Goal: Task Accomplishment & Management: Manage account settings

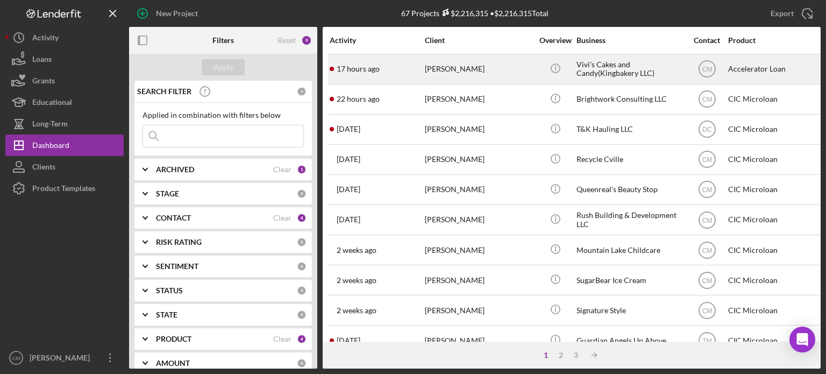
click at [449, 70] on div "[PERSON_NAME]" at bounding box center [479, 69] width 108 height 28
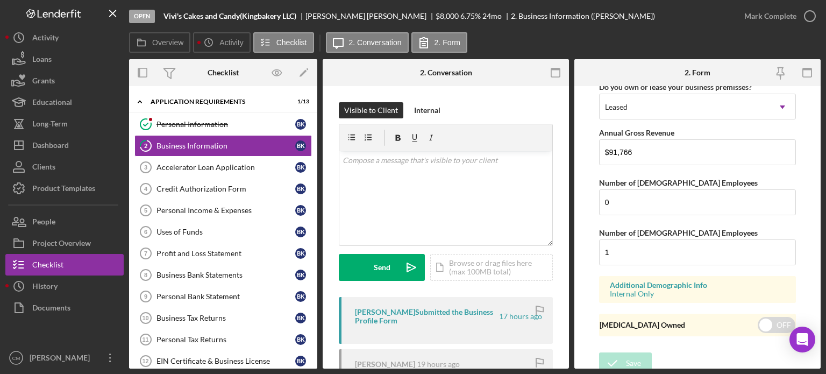
scroll to position [1115, 0]
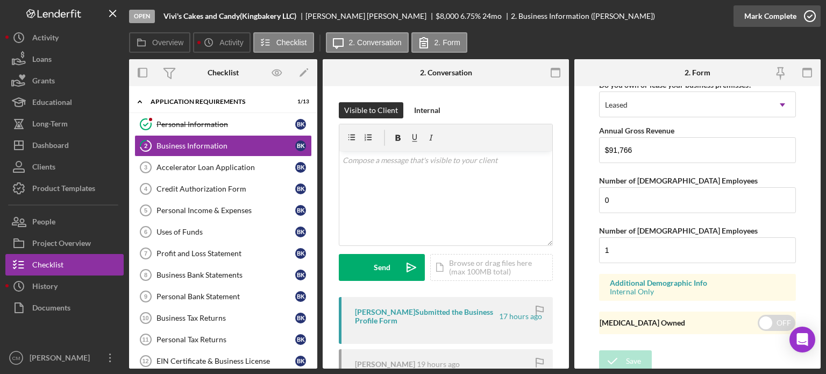
click at [811, 10] on icon "button" at bounding box center [809, 16] width 27 height 27
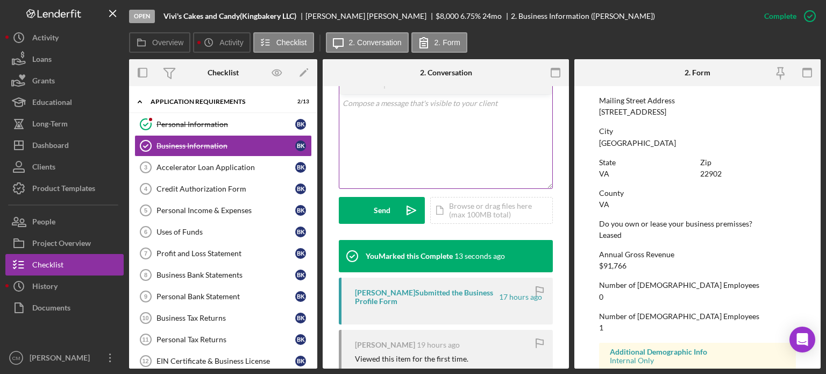
scroll to position [0, 0]
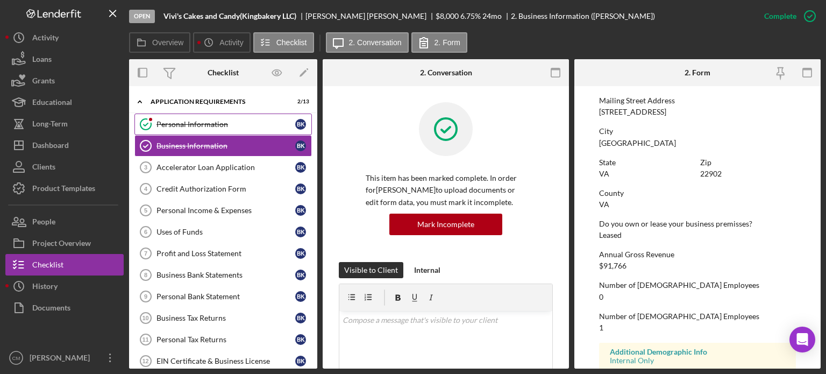
click at [202, 126] on div "Personal Information" at bounding box center [225, 124] width 139 height 9
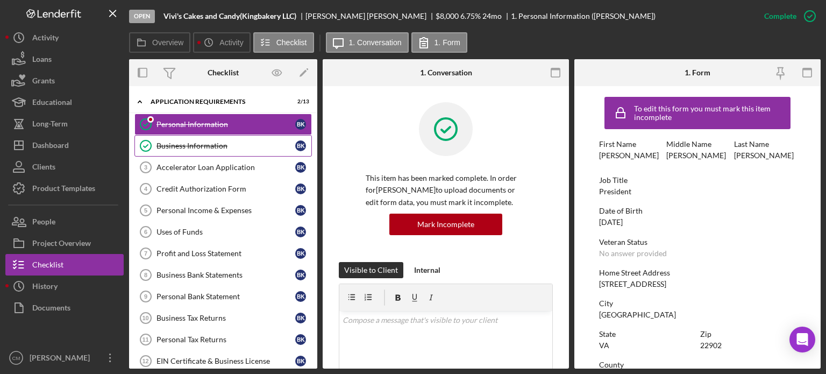
click at [202, 141] on div "Business Information" at bounding box center [225, 145] width 139 height 9
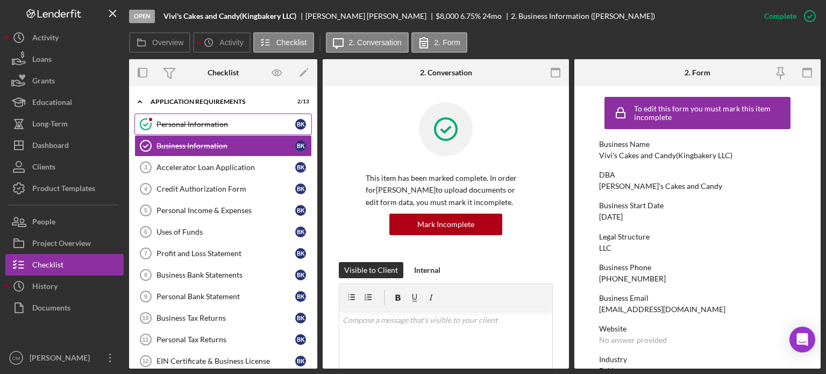
click at [189, 122] on div "Personal Information" at bounding box center [225, 124] width 139 height 9
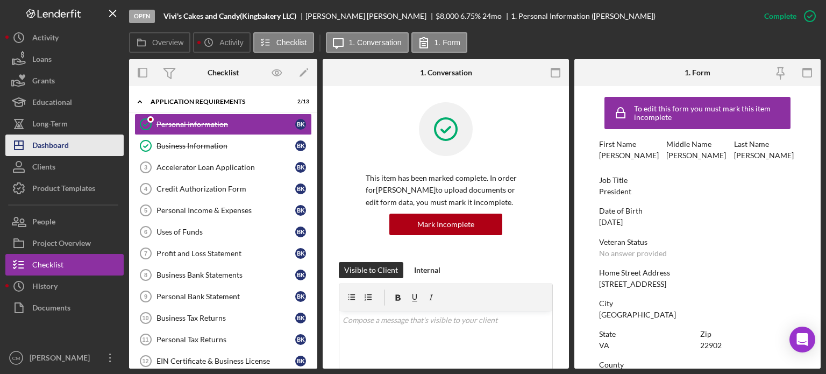
click at [61, 147] on div "Dashboard" at bounding box center [50, 146] width 37 height 24
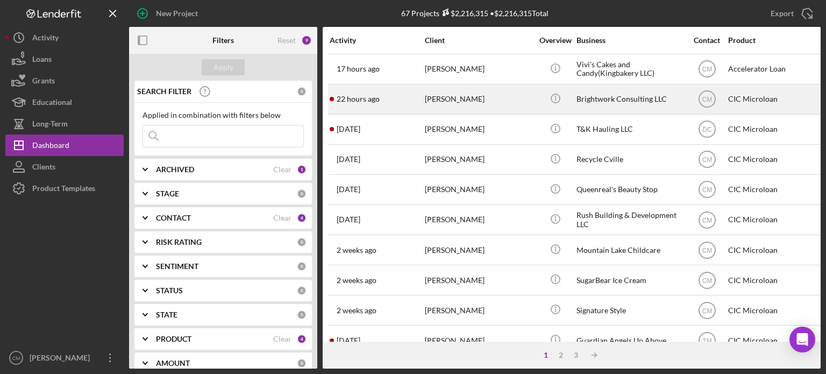
click at [485, 102] on div "[PERSON_NAME]" at bounding box center [479, 99] width 108 height 28
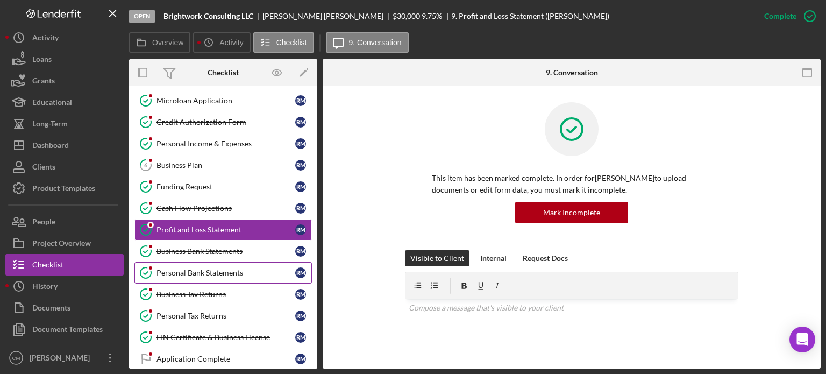
scroll to position [172, 0]
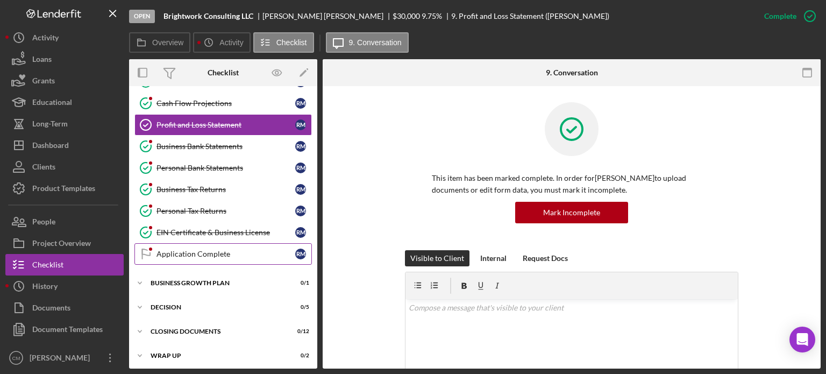
click at [211, 249] on div "Application Complete" at bounding box center [225, 253] width 139 height 9
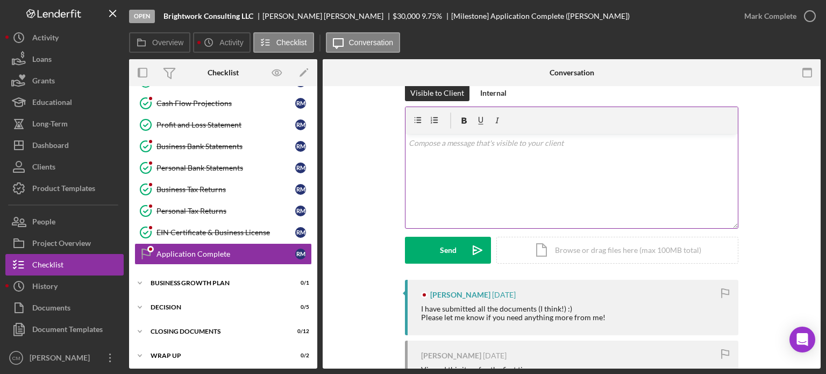
scroll to position [17, 0]
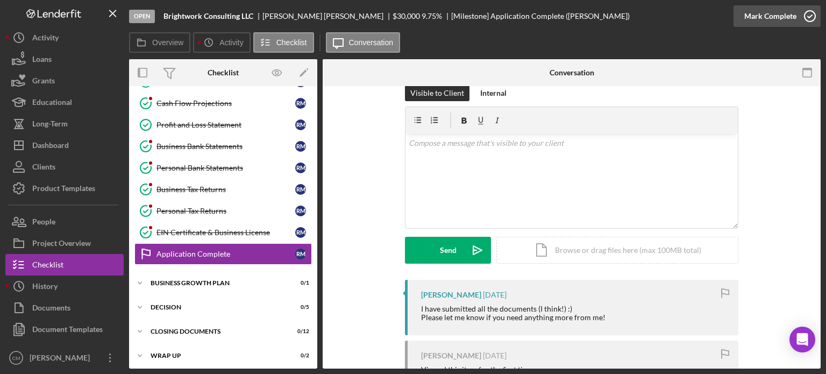
click at [814, 15] on icon "button" at bounding box center [809, 16] width 27 height 27
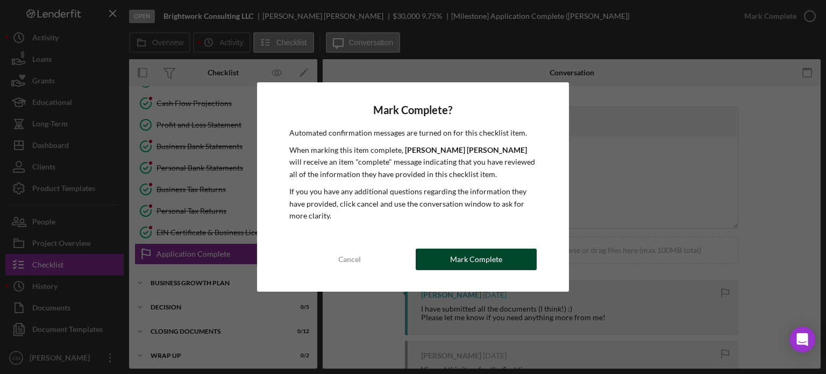
click at [495, 266] on div "Mark Complete" at bounding box center [476, 259] width 52 height 22
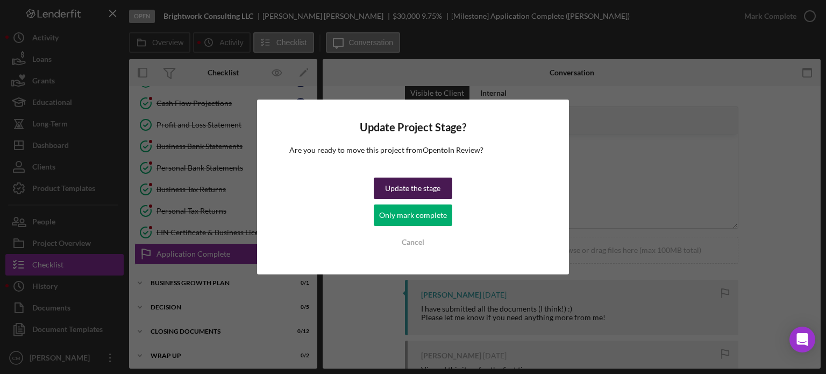
click at [427, 190] on div "Update the stage" at bounding box center [412, 188] width 55 height 22
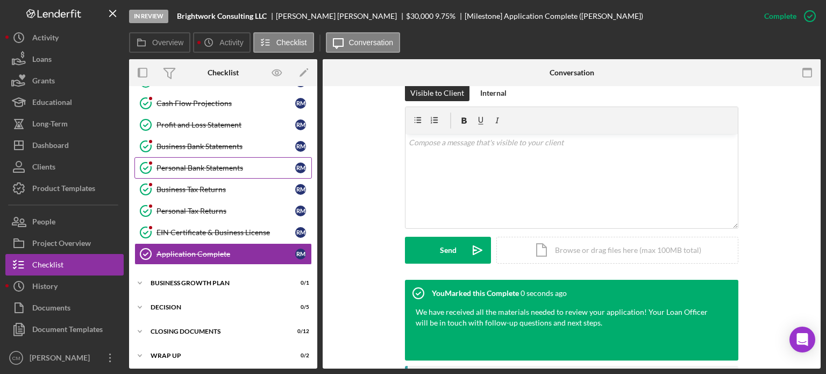
scroll to position [0, 0]
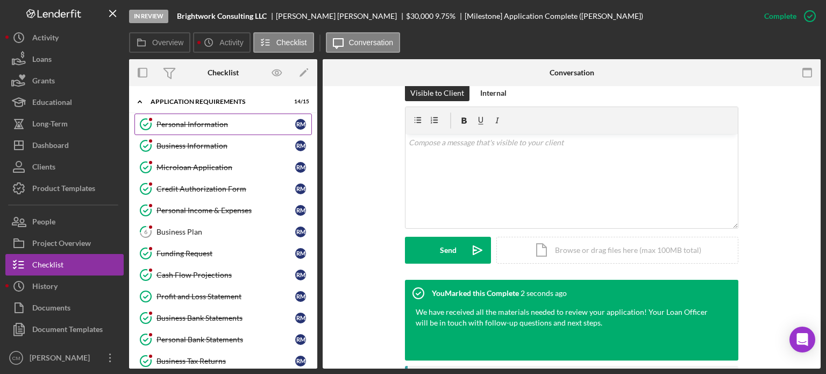
click at [197, 128] on link "Personal Information Personal Information R M" at bounding box center [222, 124] width 177 height 22
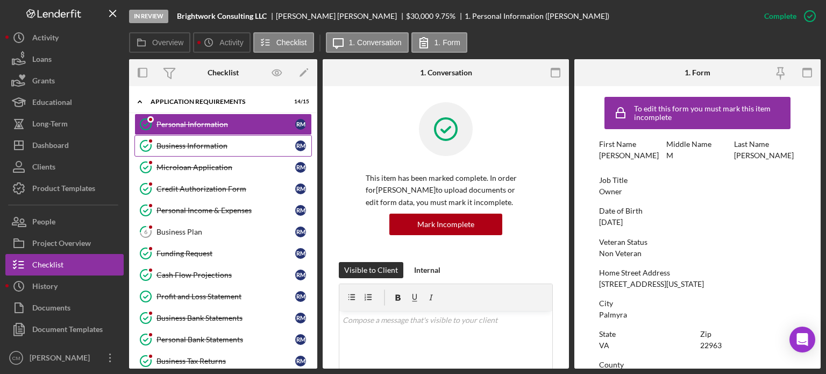
click at [202, 148] on div "Business Information" at bounding box center [225, 145] width 139 height 9
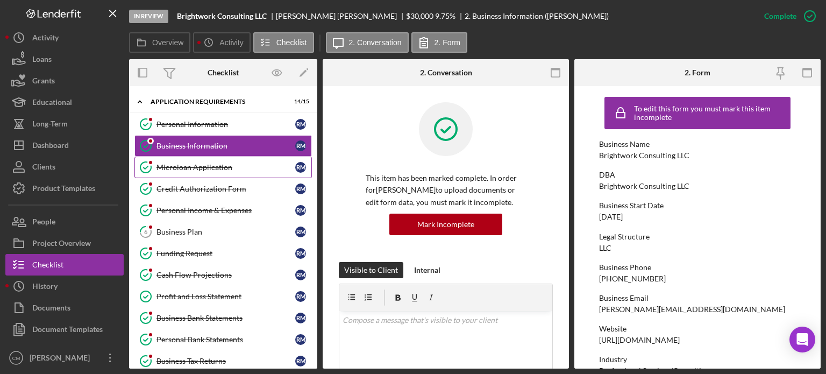
click at [205, 164] on div "Microloan Application" at bounding box center [225, 167] width 139 height 9
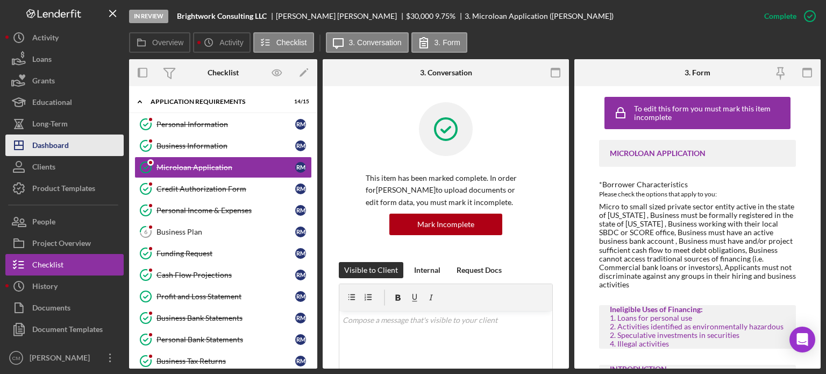
click at [80, 149] on button "Icon/Dashboard Dashboard" at bounding box center [64, 145] width 118 height 22
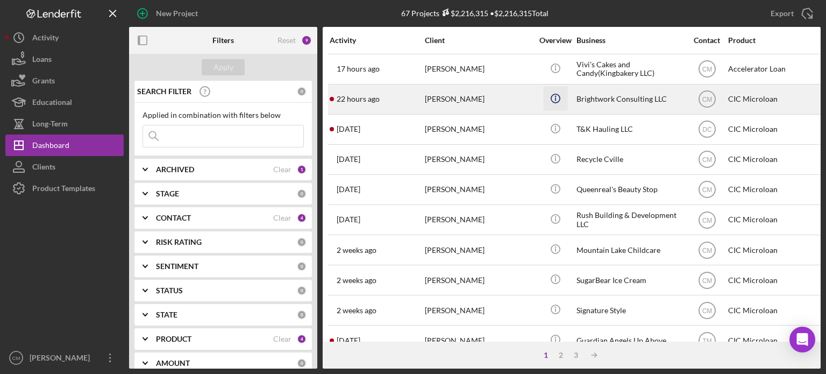
click at [556, 96] on icon "Icon/Info" at bounding box center [555, 98] width 24 height 24
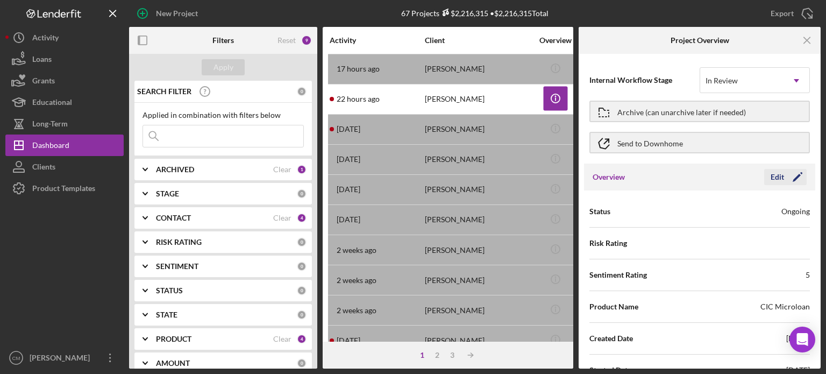
click at [792, 178] on polygon "button" at bounding box center [796, 178] width 8 height 8
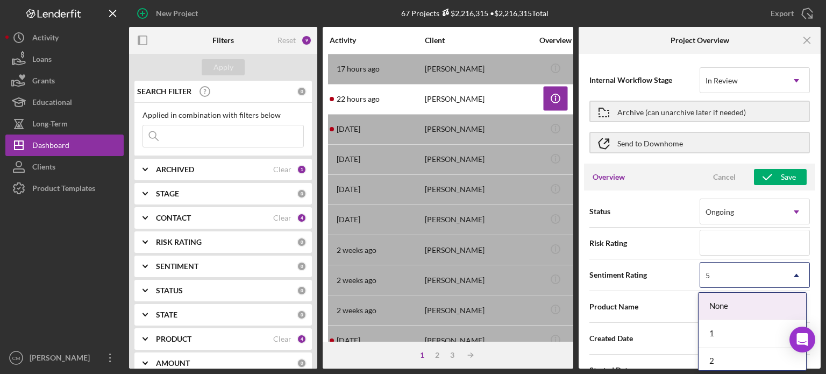
click at [755, 270] on div "5" at bounding box center [741, 275] width 83 height 25
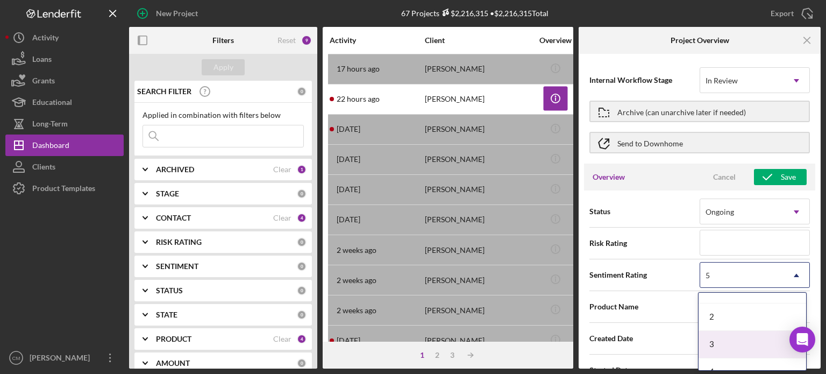
click at [746, 346] on div "3" at bounding box center [752, 344] width 108 height 27
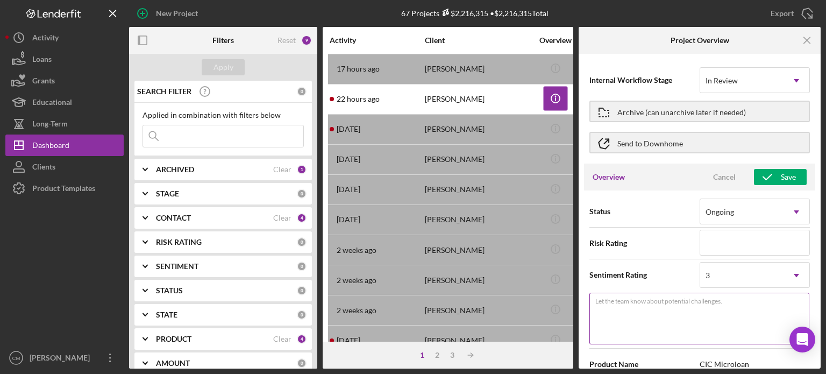
click at [631, 313] on textarea "Let the team know about potential challenges." at bounding box center [699, 318] width 220 height 52
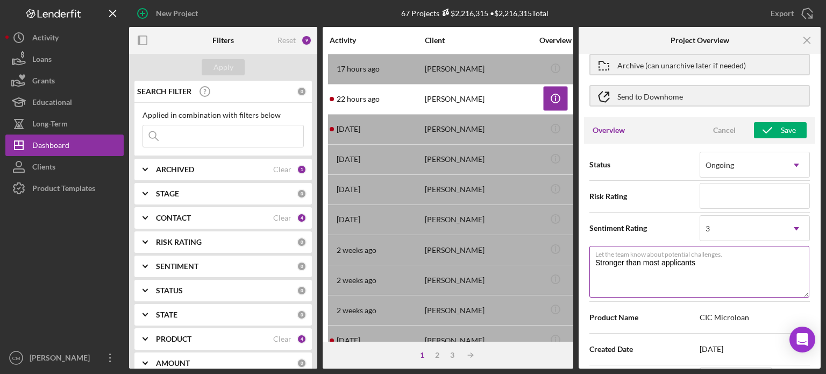
scroll to position [40, 0]
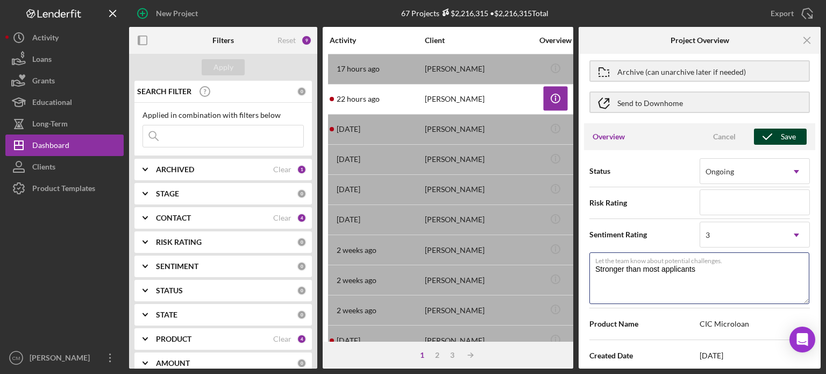
type textarea "Stronger than most applicants"
click at [790, 135] on div "Save" at bounding box center [788, 136] width 15 height 16
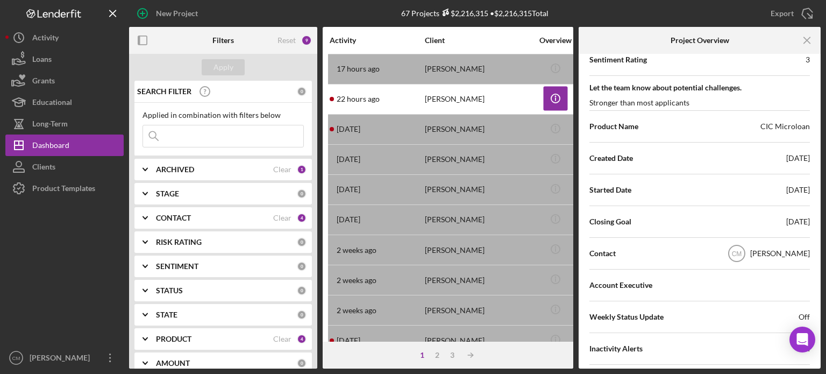
scroll to position [0, 0]
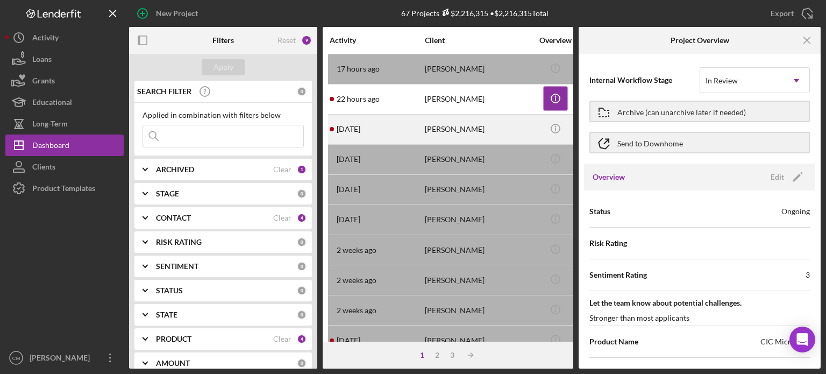
click at [445, 131] on div "[PERSON_NAME]" at bounding box center [479, 129] width 108 height 28
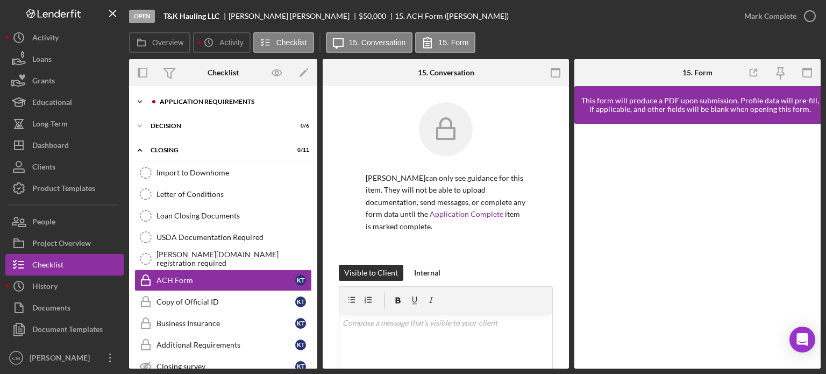
click at [180, 106] on div "Icon/Expander APPLICATION REQUIREMENTS 11 / 14" at bounding box center [223, 102] width 188 height 22
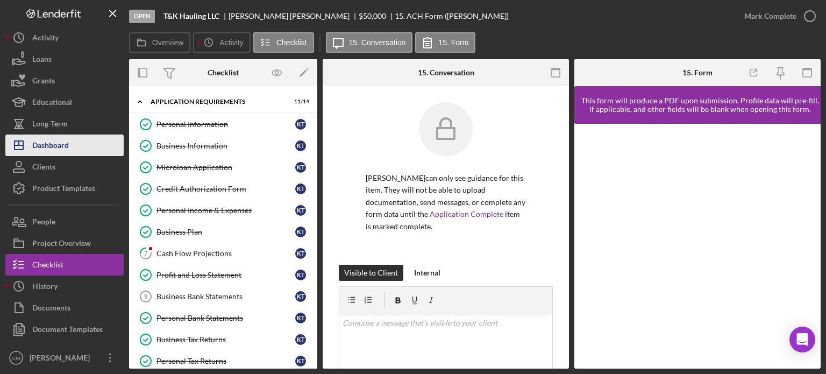
click at [73, 152] on button "Icon/Dashboard Dashboard" at bounding box center [64, 145] width 118 height 22
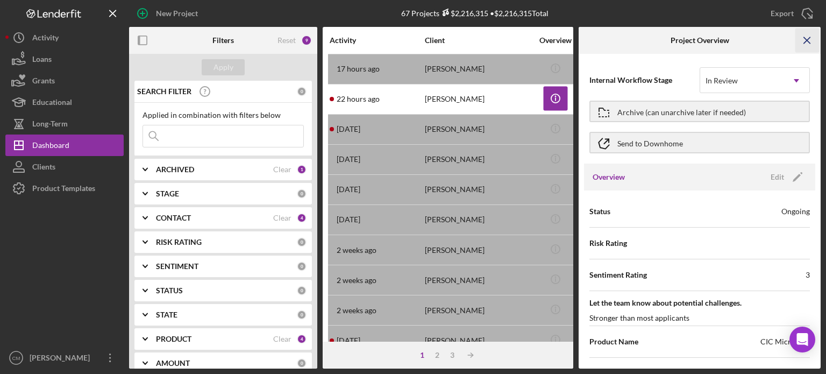
click at [806, 46] on icon "Icon/Menu Close" at bounding box center [807, 40] width 24 height 24
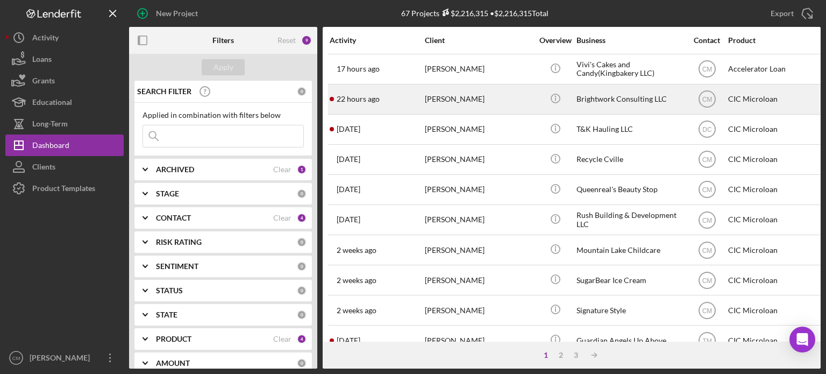
click at [482, 105] on div "[PERSON_NAME]" at bounding box center [479, 99] width 108 height 28
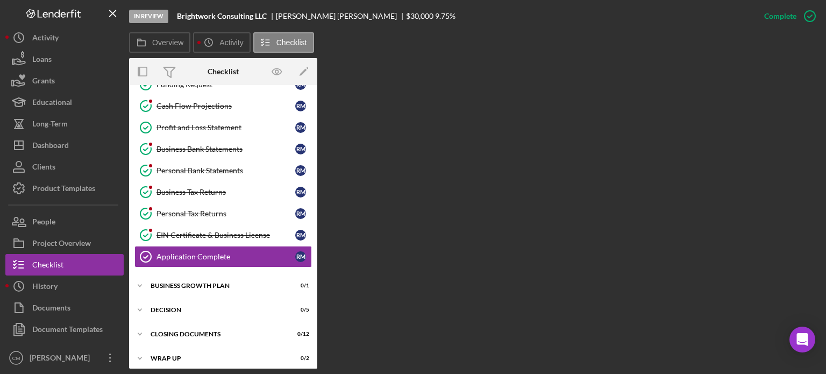
scroll to position [170, 0]
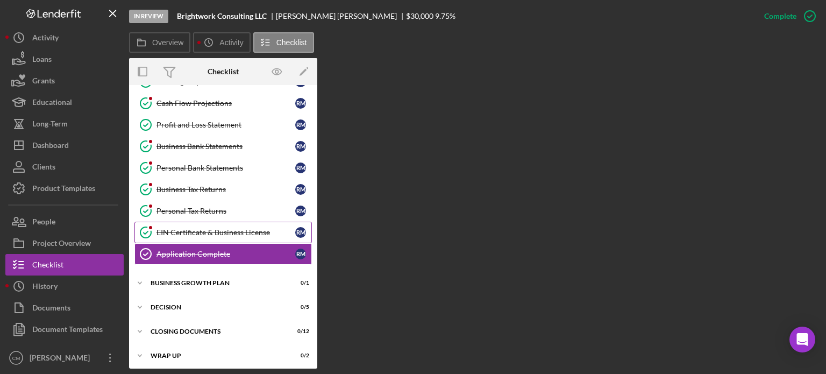
click at [211, 223] on link "EIN Certificate & Business License EIN Certificate & Business License R M" at bounding box center [222, 233] width 177 height 22
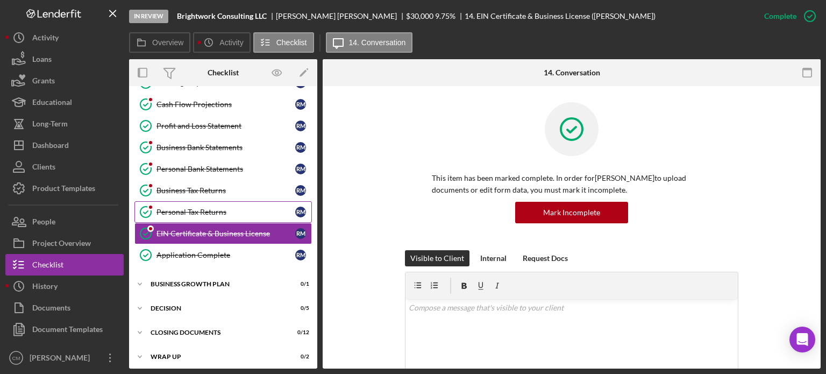
click at [211, 208] on div "Personal Tax Returns" at bounding box center [225, 212] width 139 height 9
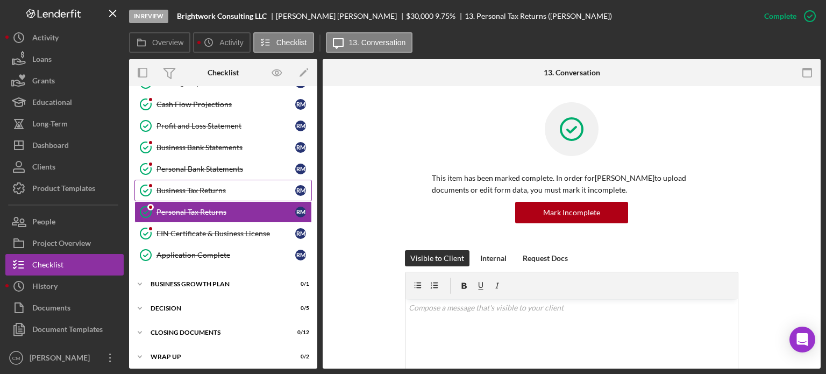
click at [201, 186] on div "Business Tax Returns" at bounding box center [225, 190] width 139 height 9
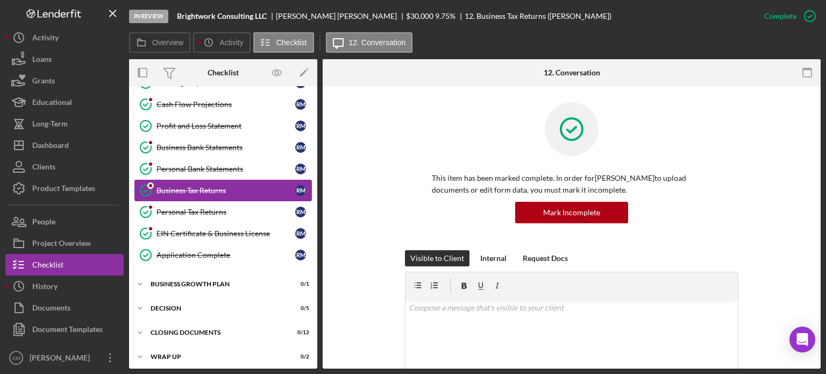
click at [197, 180] on link "Business Tax Returns Business Tax Returns R M" at bounding box center [222, 191] width 177 height 22
click at [197, 174] on link "Personal Bank Statements Personal Bank Statements R M" at bounding box center [222, 169] width 177 height 22
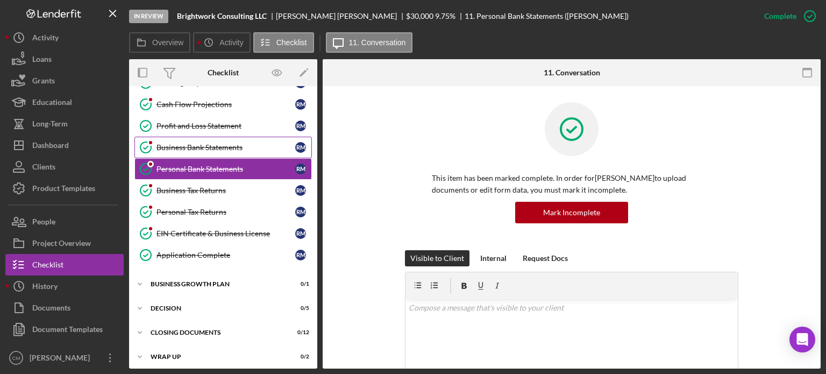
click at [209, 149] on link "Business Bank Statements Business Bank Statements R M" at bounding box center [222, 148] width 177 height 22
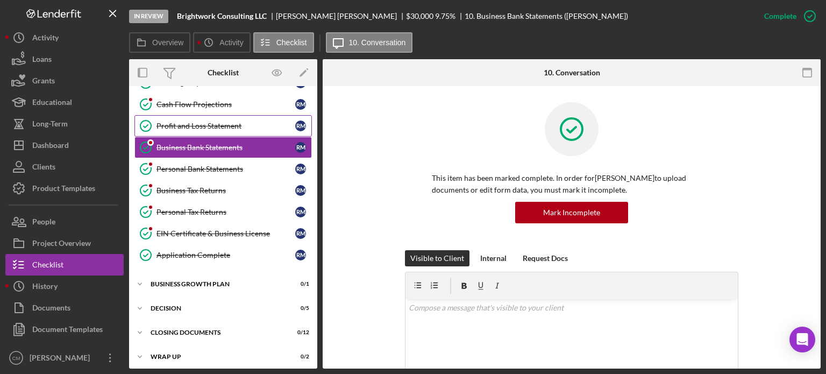
click at [223, 131] on link "Profit and Loss Statement Profit and Loss Statement R M" at bounding box center [222, 126] width 177 height 22
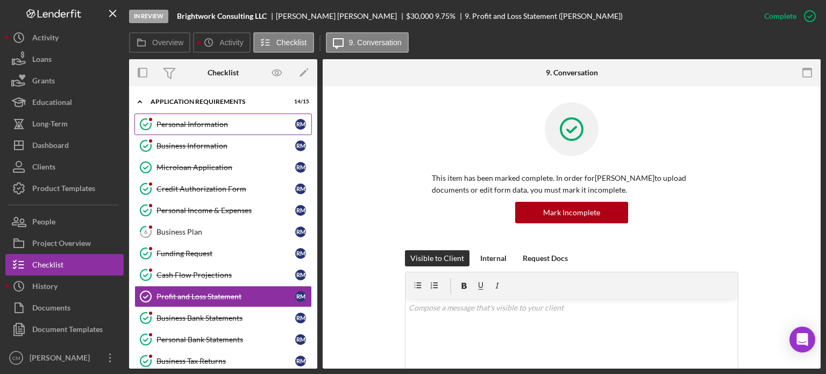
click at [188, 131] on link "Personal Information Personal Information R M" at bounding box center [222, 124] width 177 height 22
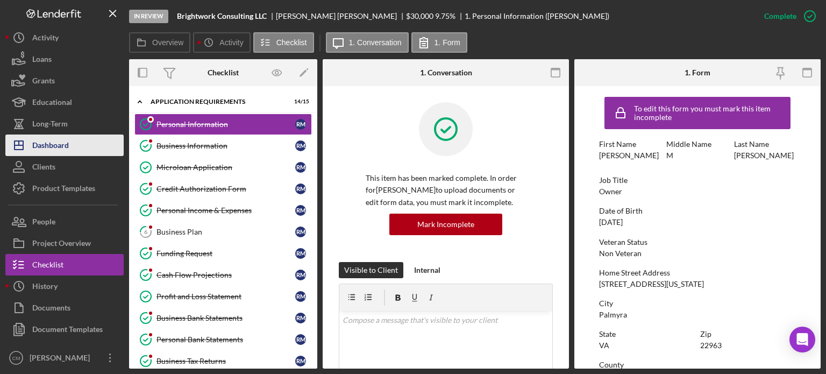
click at [78, 152] on button "Icon/Dashboard Dashboard" at bounding box center [64, 145] width 118 height 22
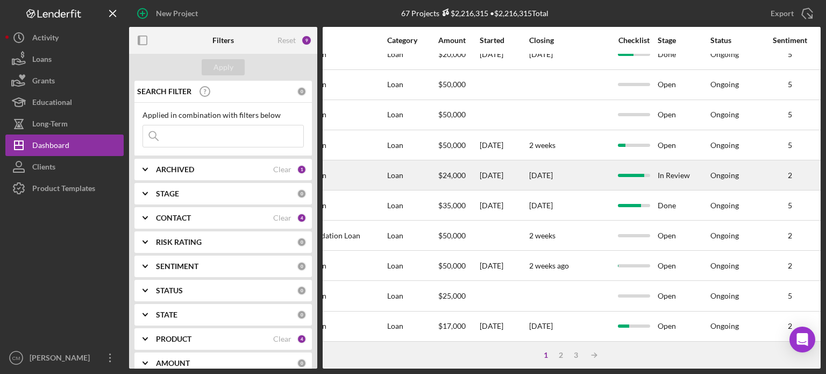
scroll to position [406, 453]
click at [548, 179] on div "[DATE]" at bounding box center [567, 175] width 81 height 28
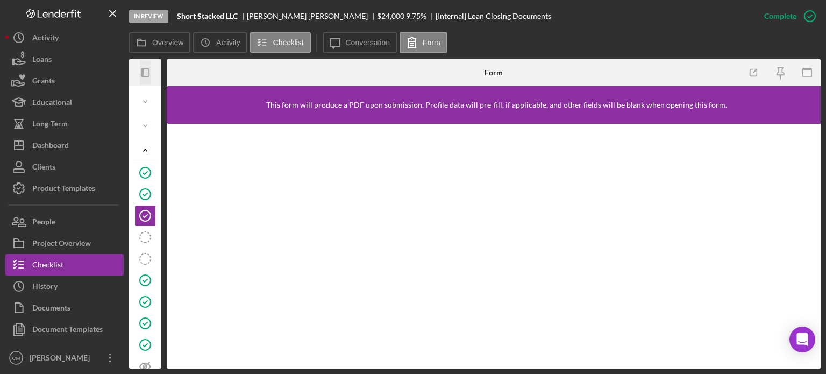
click at [144, 68] on icon "Icon/Panel Side Expand" at bounding box center [145, 73] width 24 height 24
